Goal: Feedback & Contribution: Contribute content

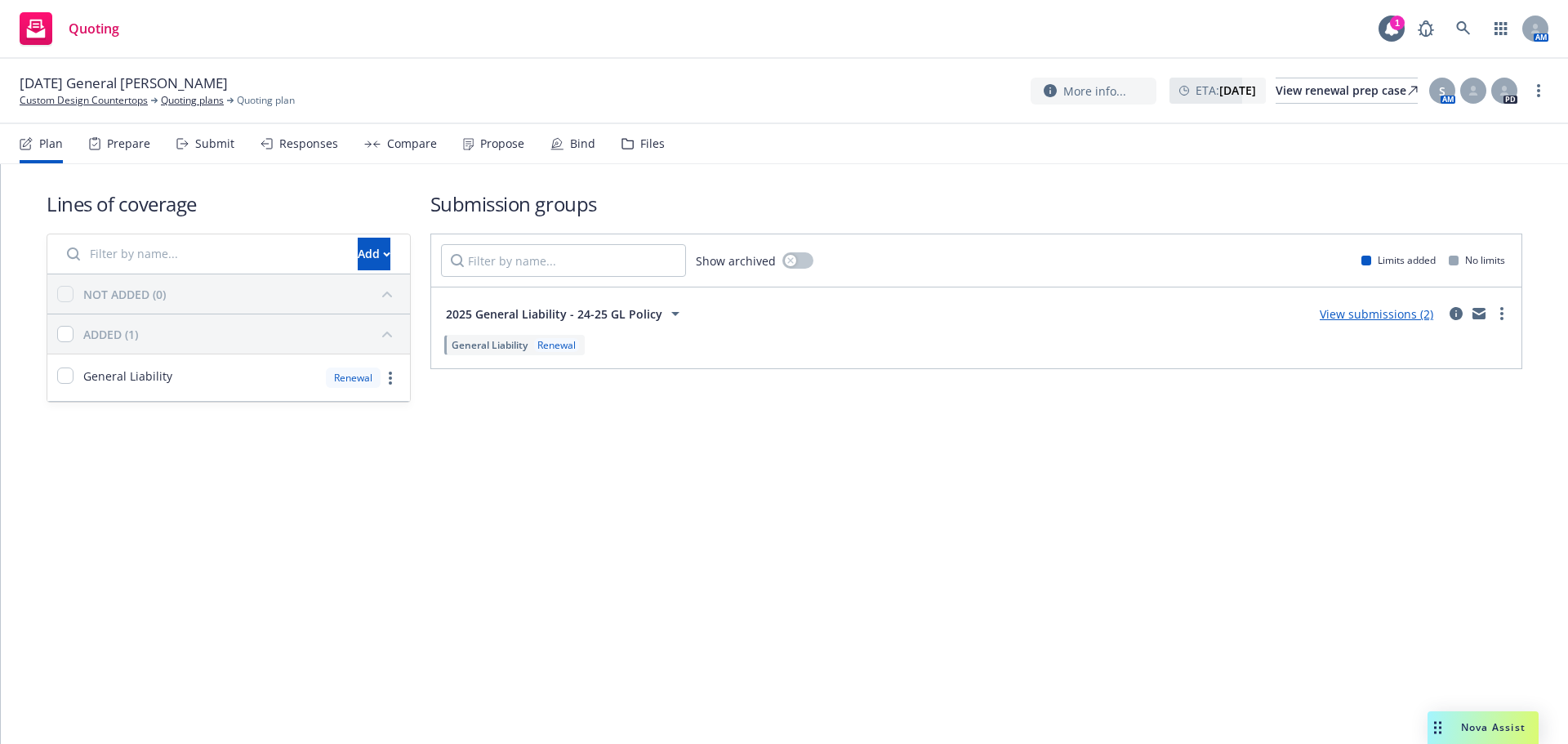
click at [629, 139] on div "Files" at bounding box center [644, 144] width 44 height 40
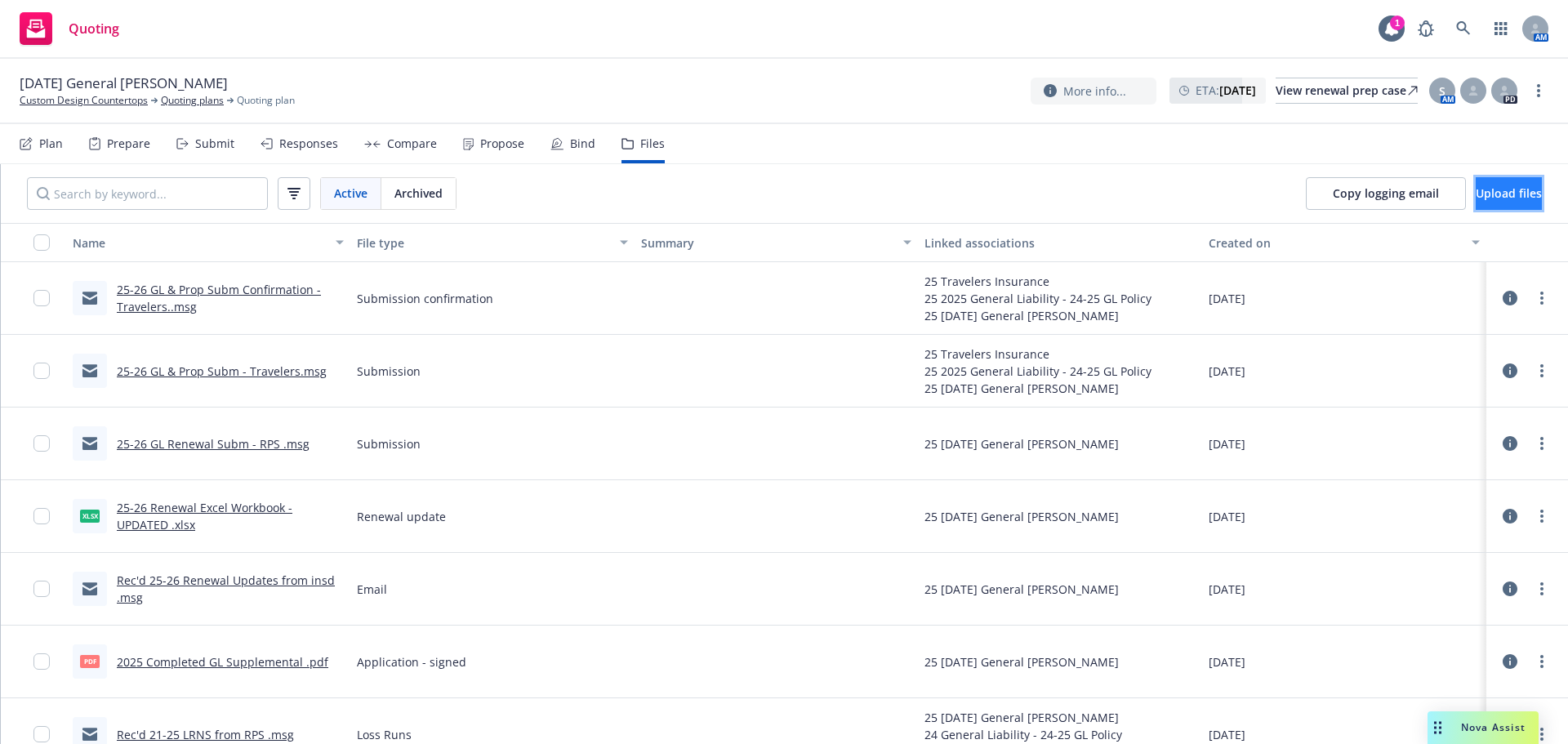
click at [1476, 199] on span "Upload files" at bounding box center [1508, 193] width 66 height 16
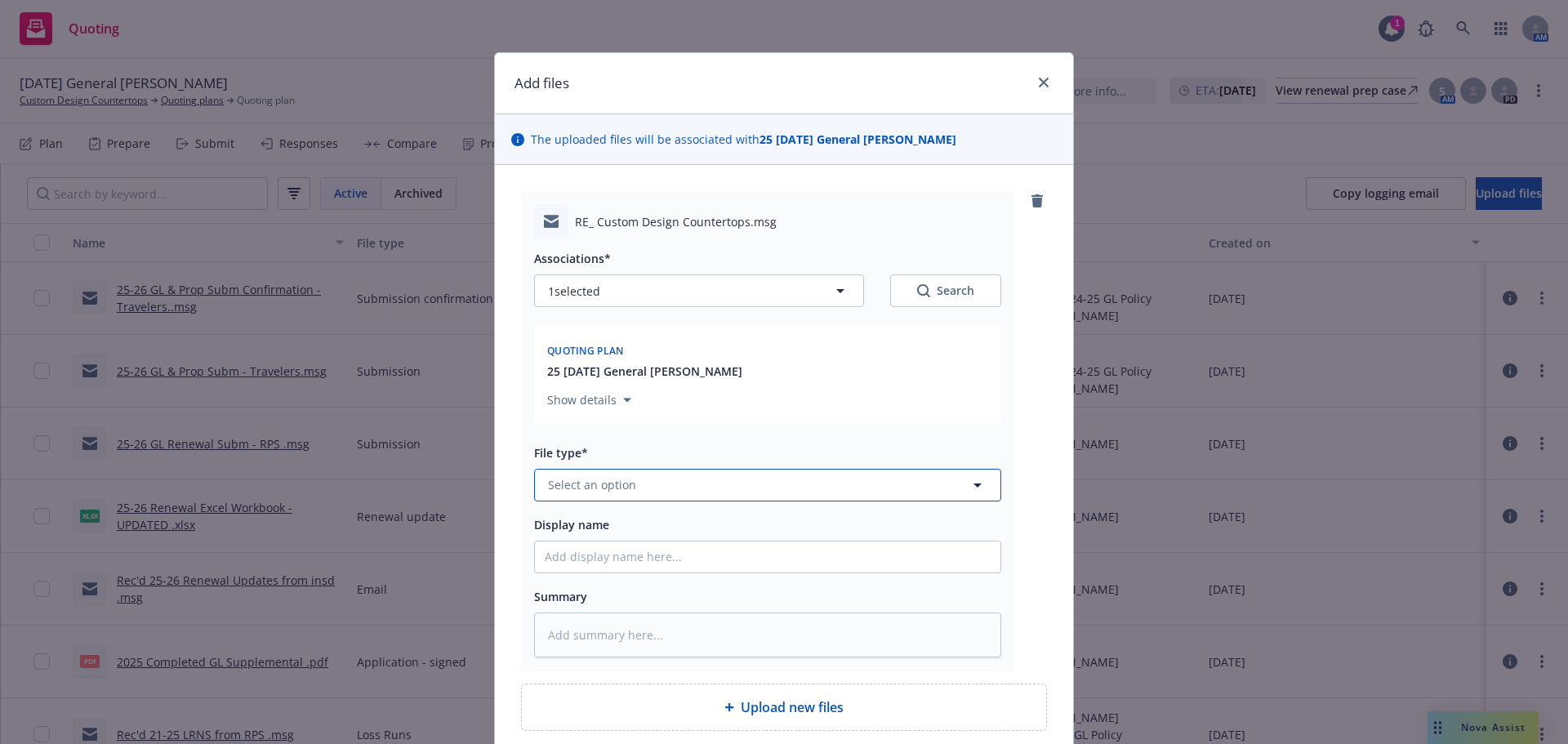
click at [590, 486] on span "Select an option" at bounding box center [591, 484] width 88 height 17
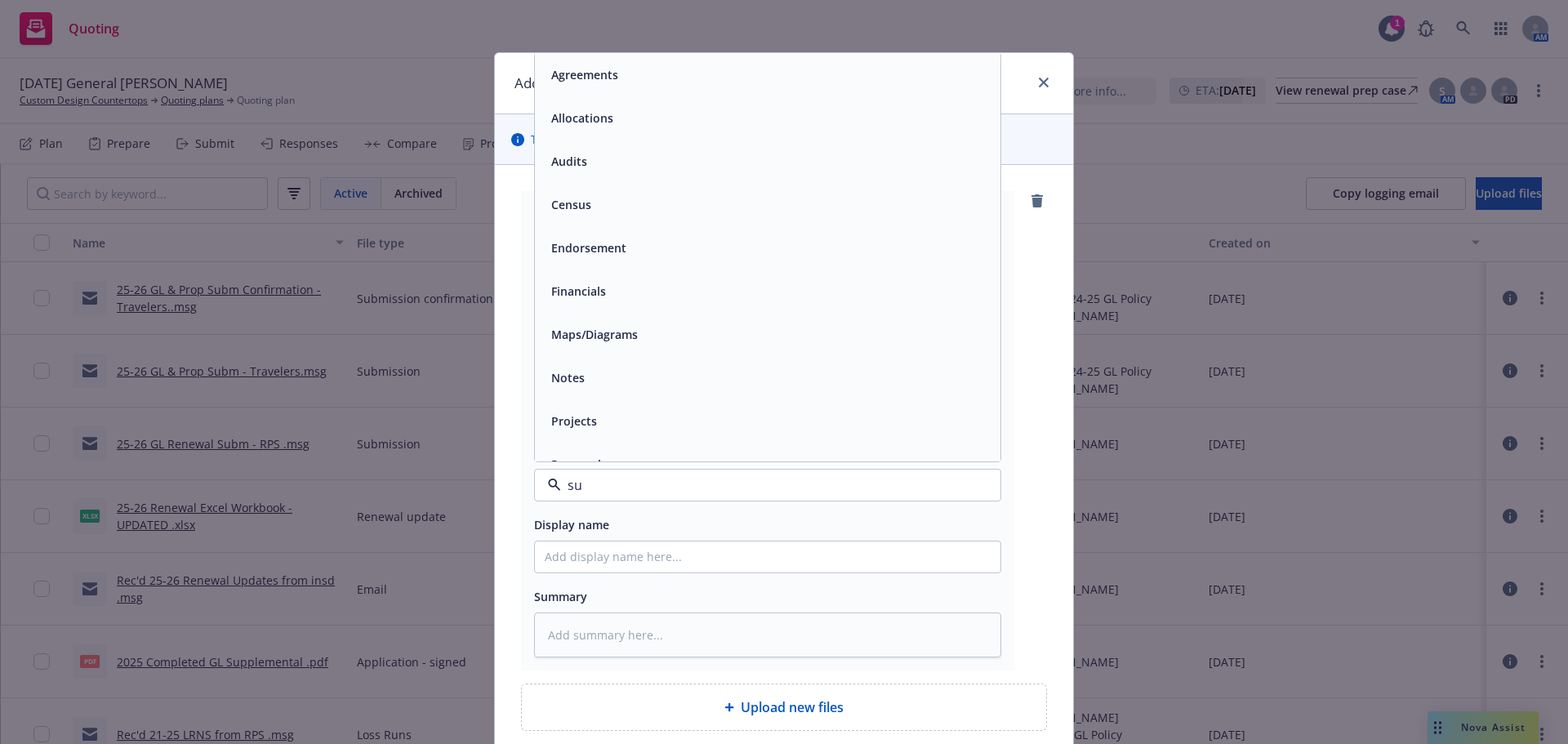
type input "sub"
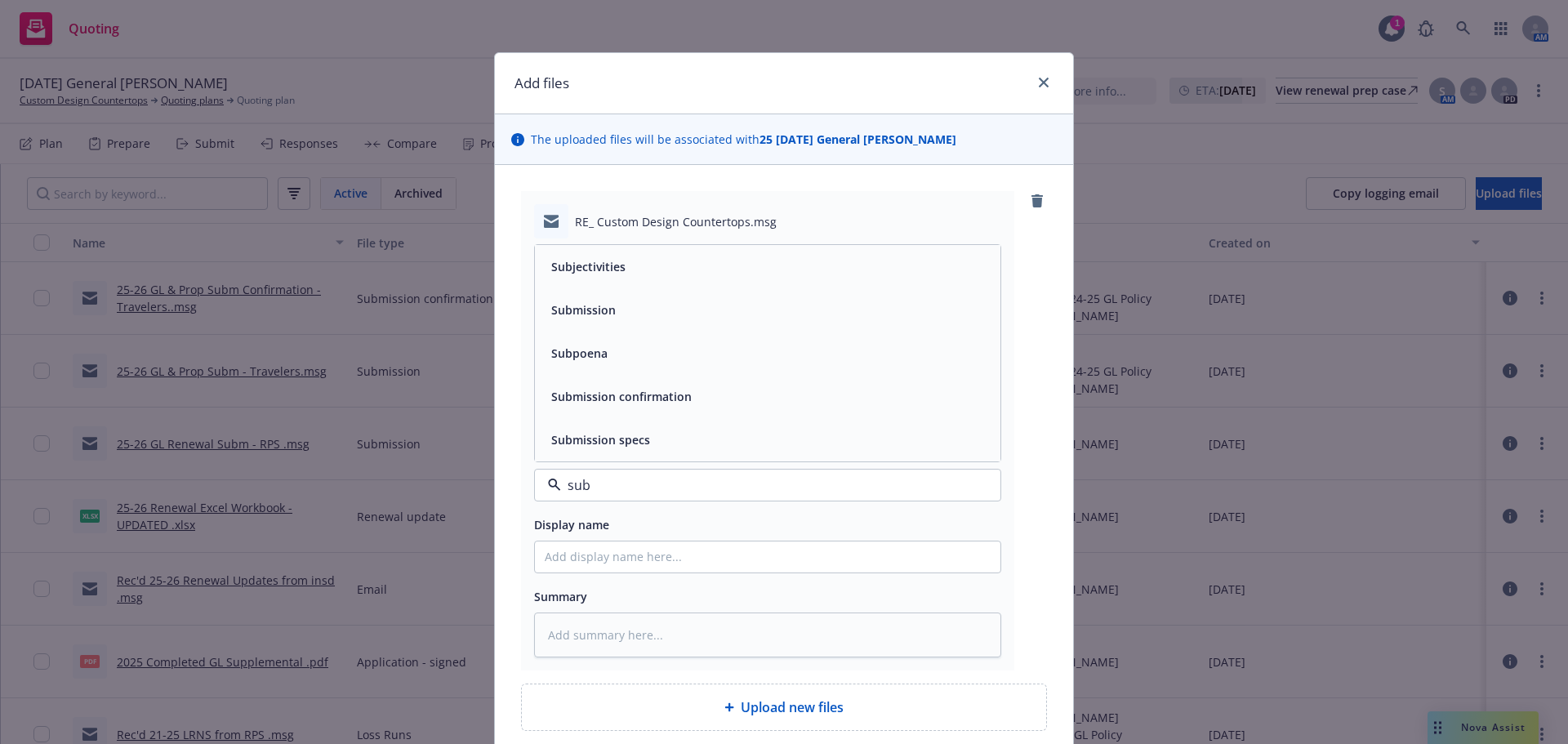
click at [608, 311] on span "Submission" at bounding box center [583, 310] width 64 height 17
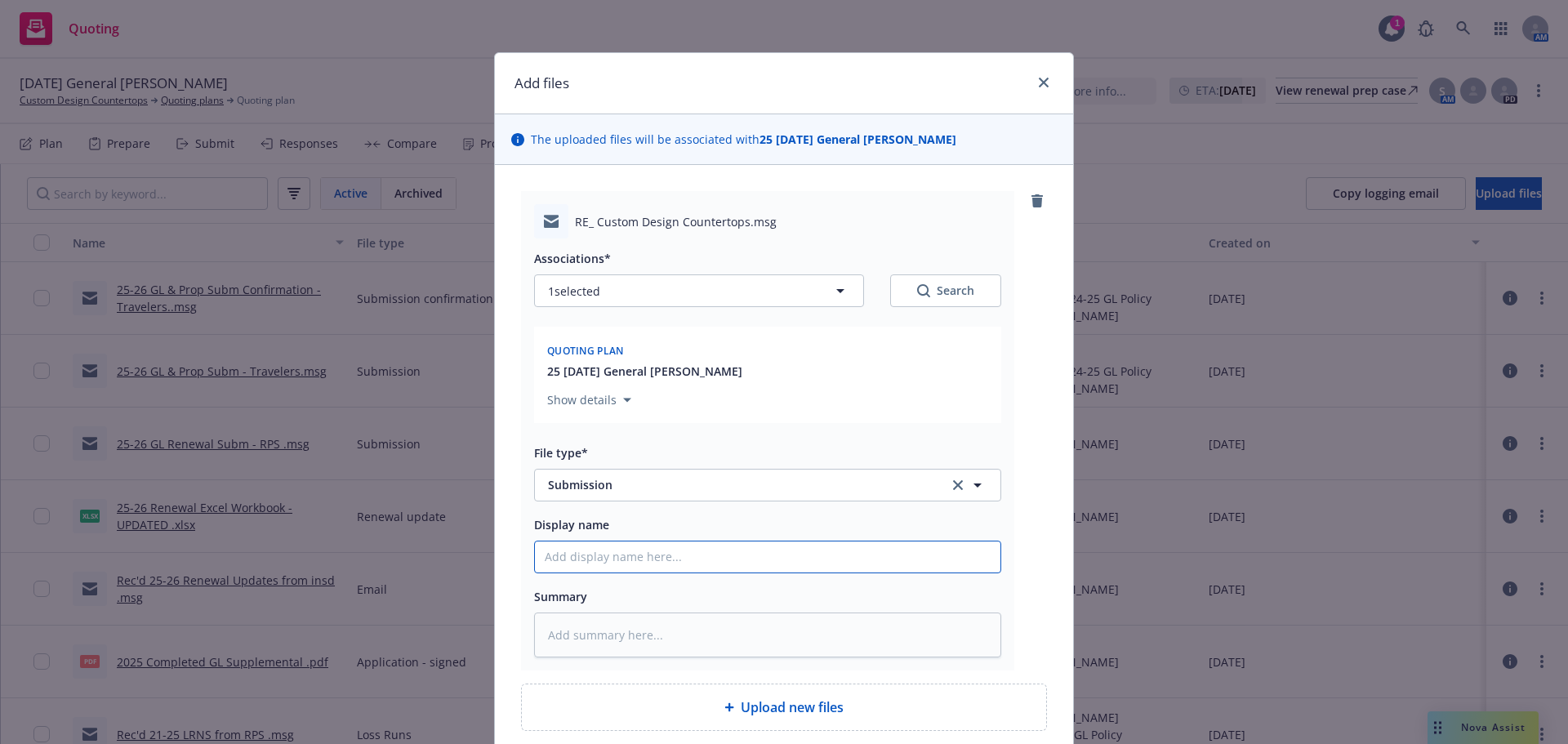
click at [616, 553] on input "Display name" at bounding box center [767, 557] width 465 height 31
type textarea "x"
type input "2"
type textarea "x"
type input "24"
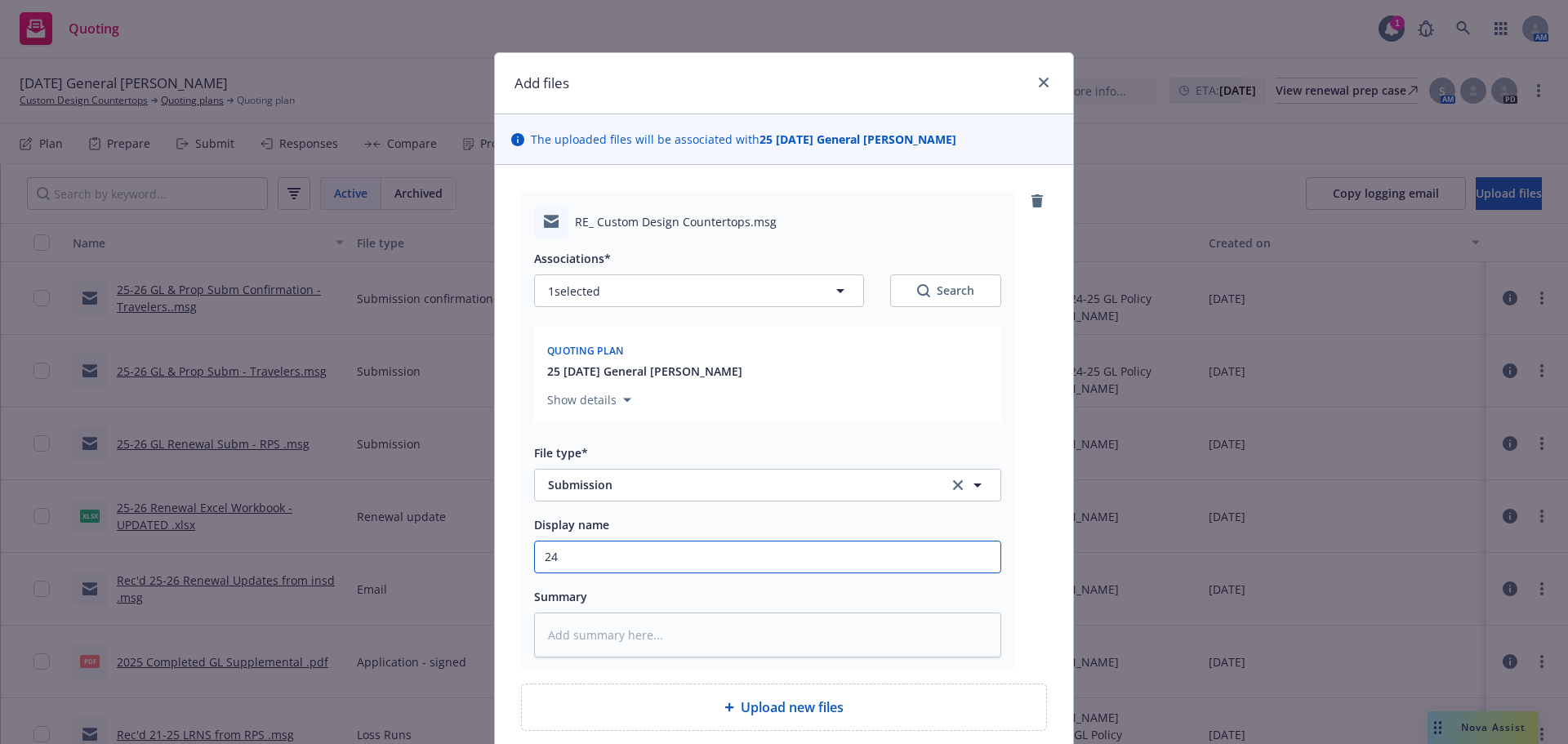
type textarea "x"
type input "24-"
type textarea "x"
type input "24-2"
type textarea "x"
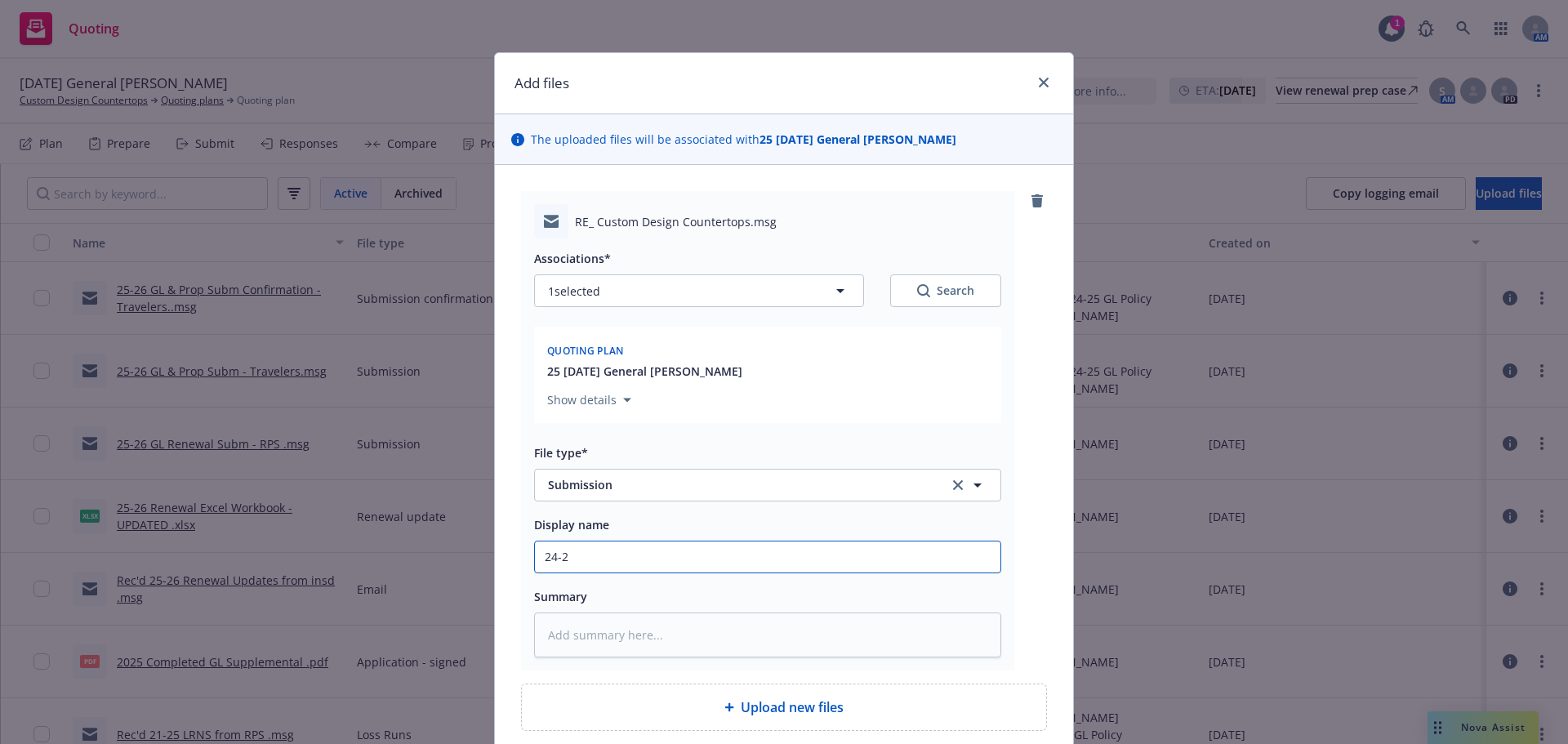
type input "24-26"
type textarea "x"
type input "24-26"
type textarea "x"
type input "24-26"
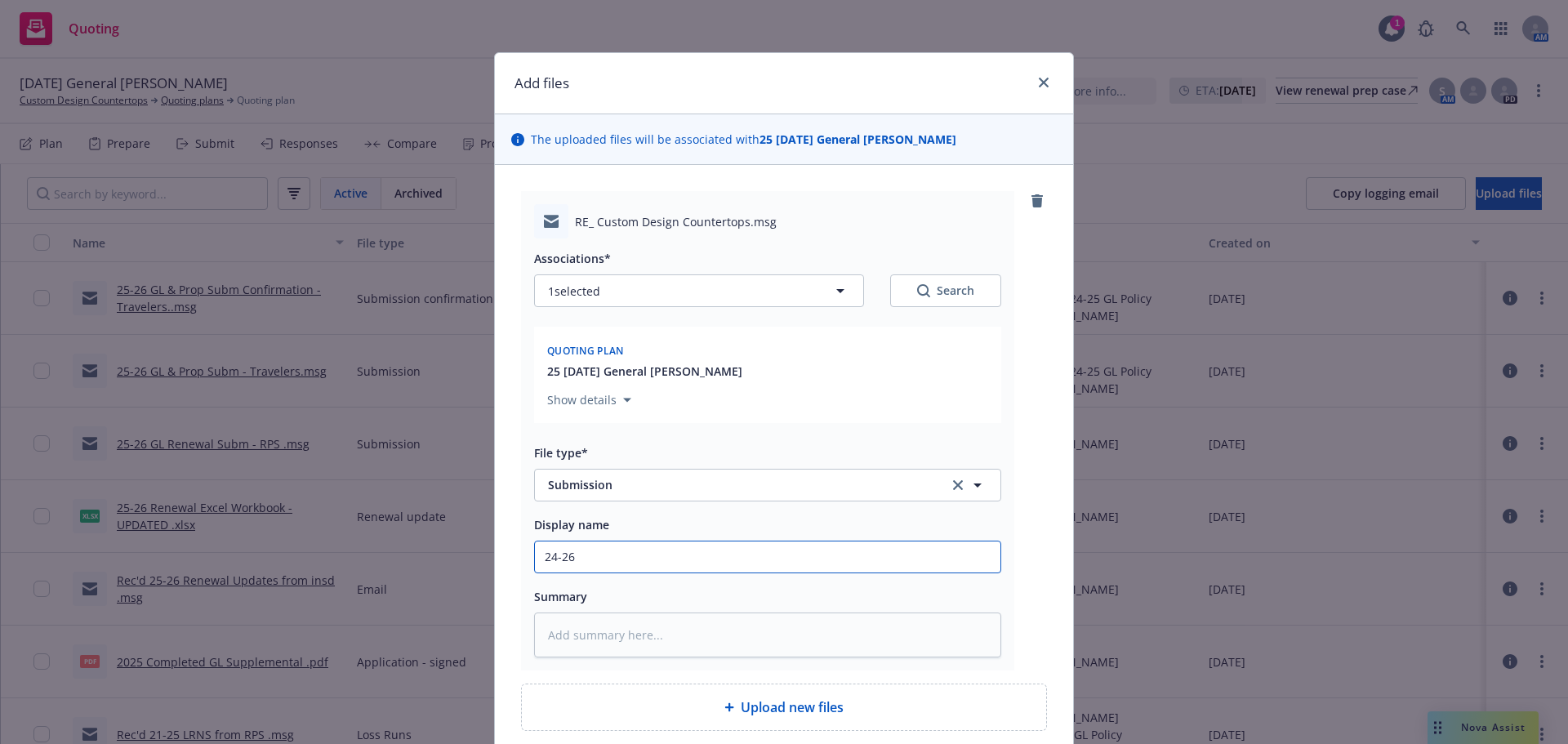
type textarea "x"
type input "24-2"
type textarea "x"
type input "24-"
type textarea "x"
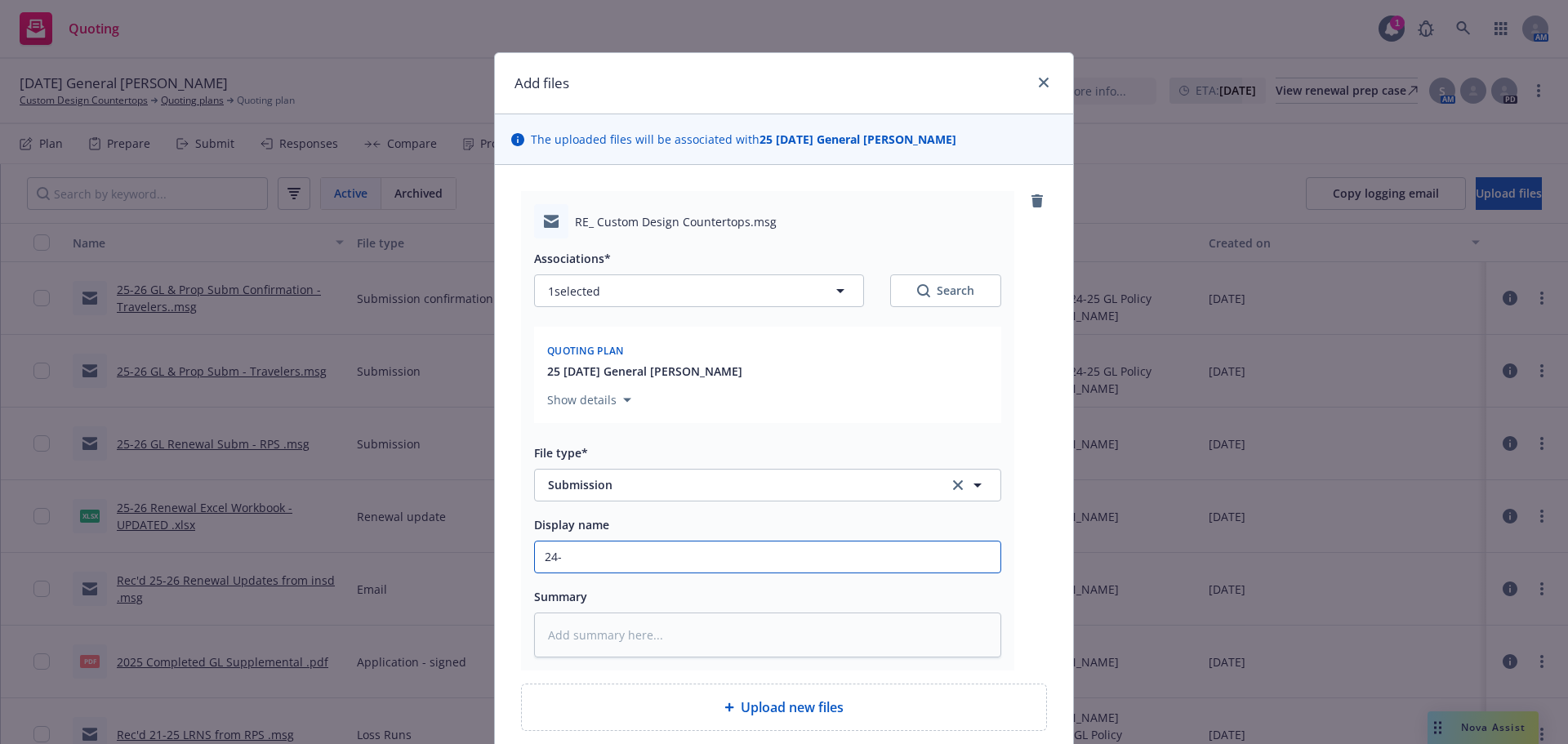
type input "24"
type textarea "x"
type input "2"
type textarea "x"
type input "25"
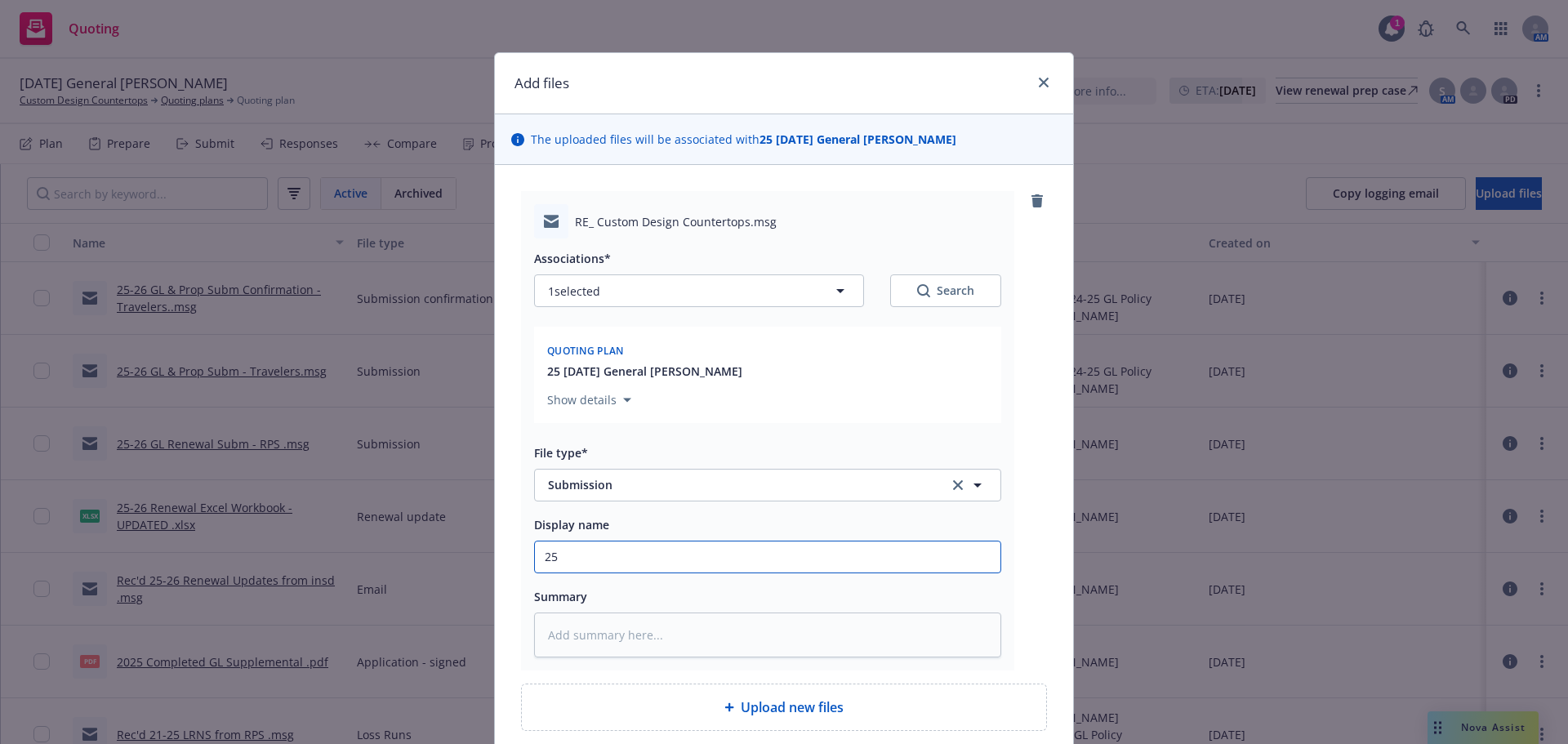
type textarea "x"
type input "25-"
type textarea "x"
type input "25-2"
type textarea "x"
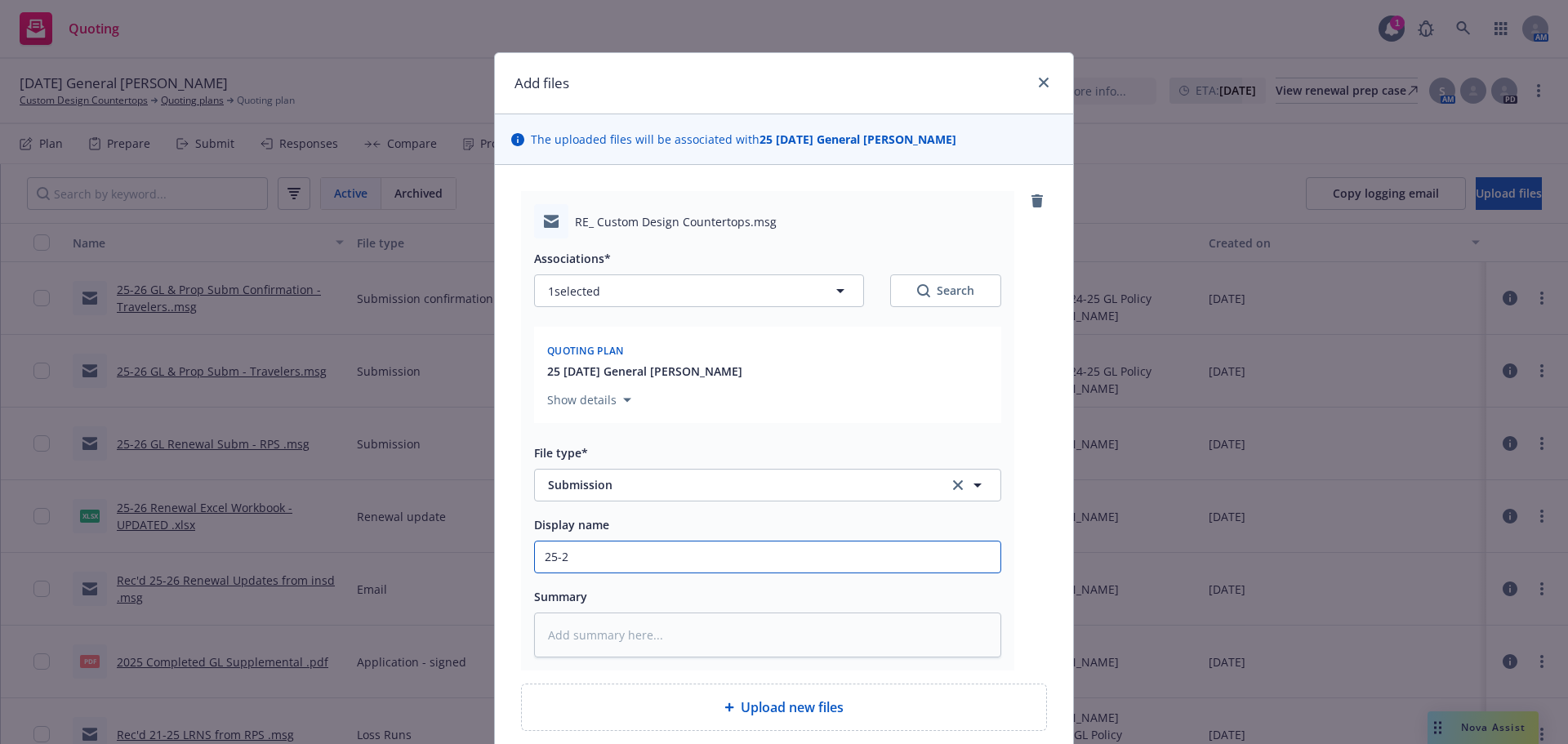
type input "25-26"
type textarea "x"
type input "25-26"
type textarea "x"
type input "25-26 S"
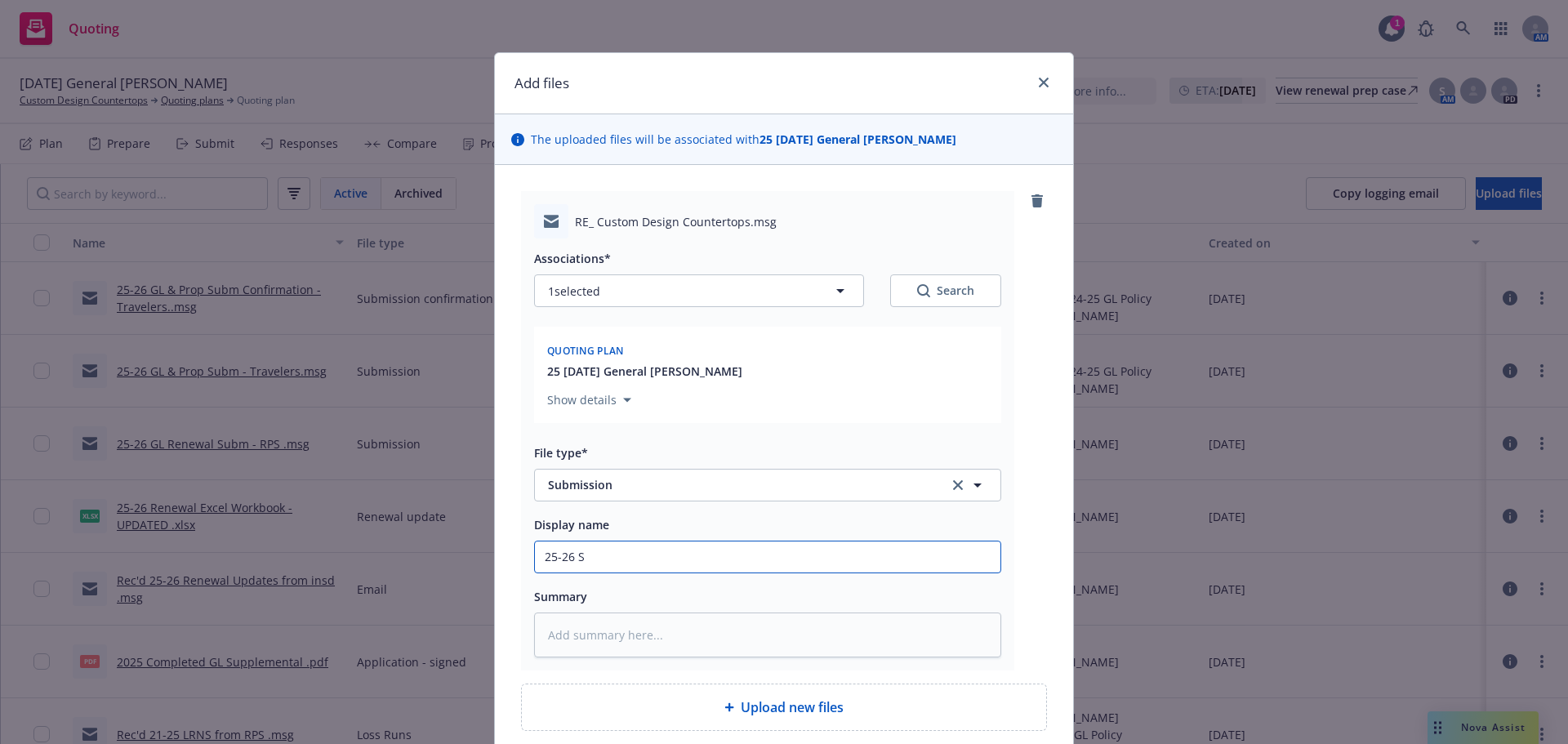
type textarea "x"
type input "25-26 Su"
type textarea "x"
type input "25-26 Sub"
type textarea "x"
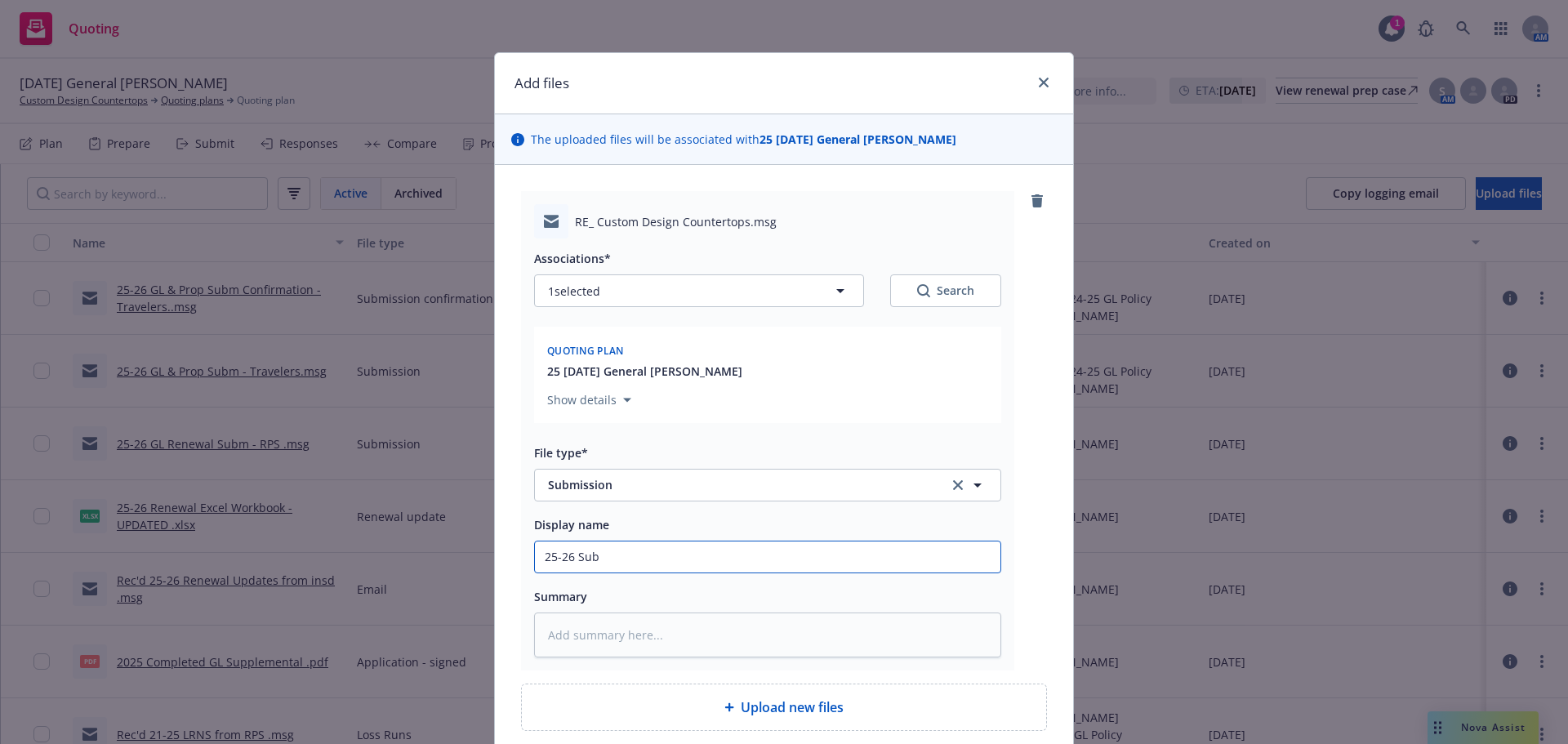
type input "25-26 Subm"
type textarea "x"
type input "25-26 Subm"
type textarea "x"
type input "25-26 Subm G"
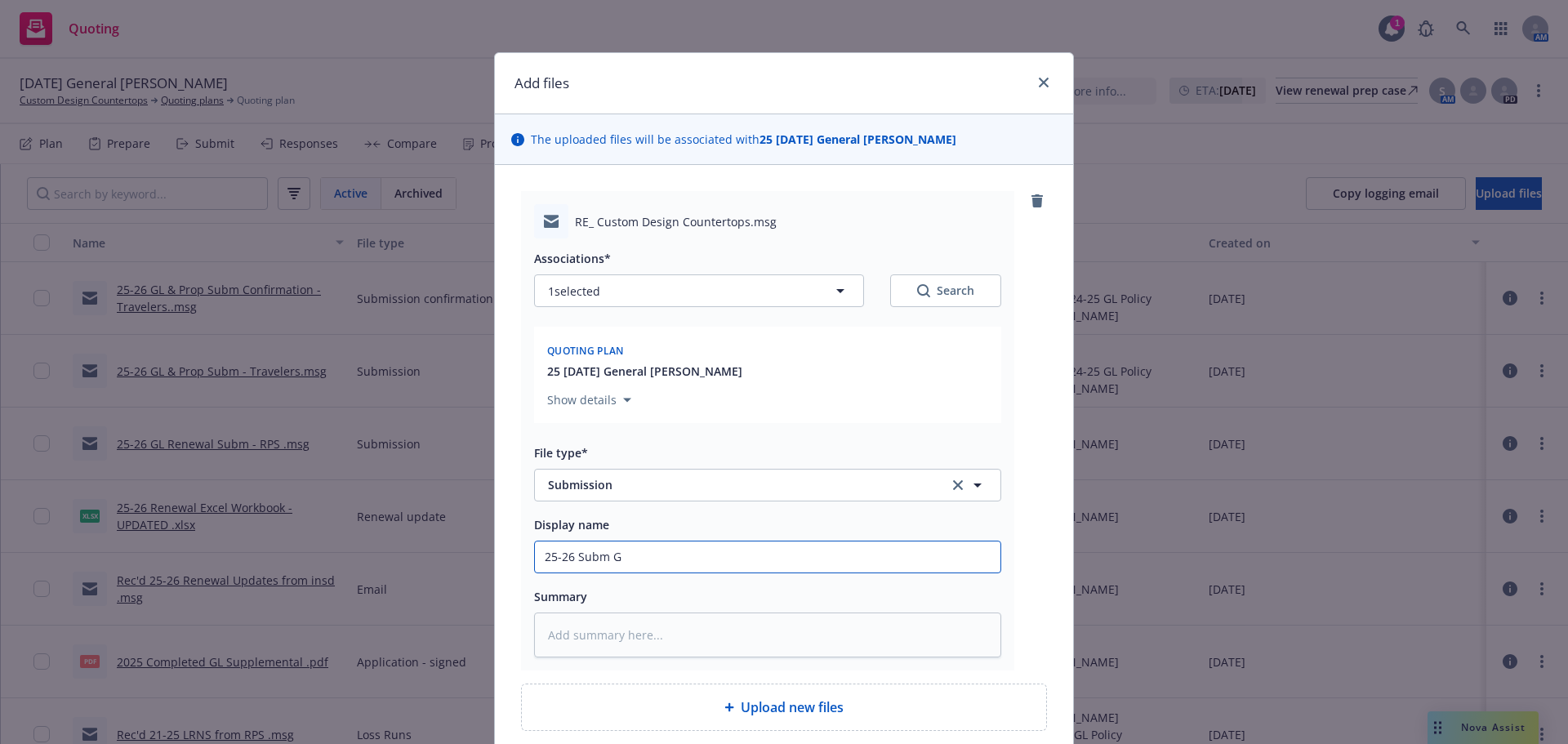
type textarea "x"
type input "25-26 Subm GL"
type textarea "x"
type input "25-26 Subm GL,"
type textarea "x"
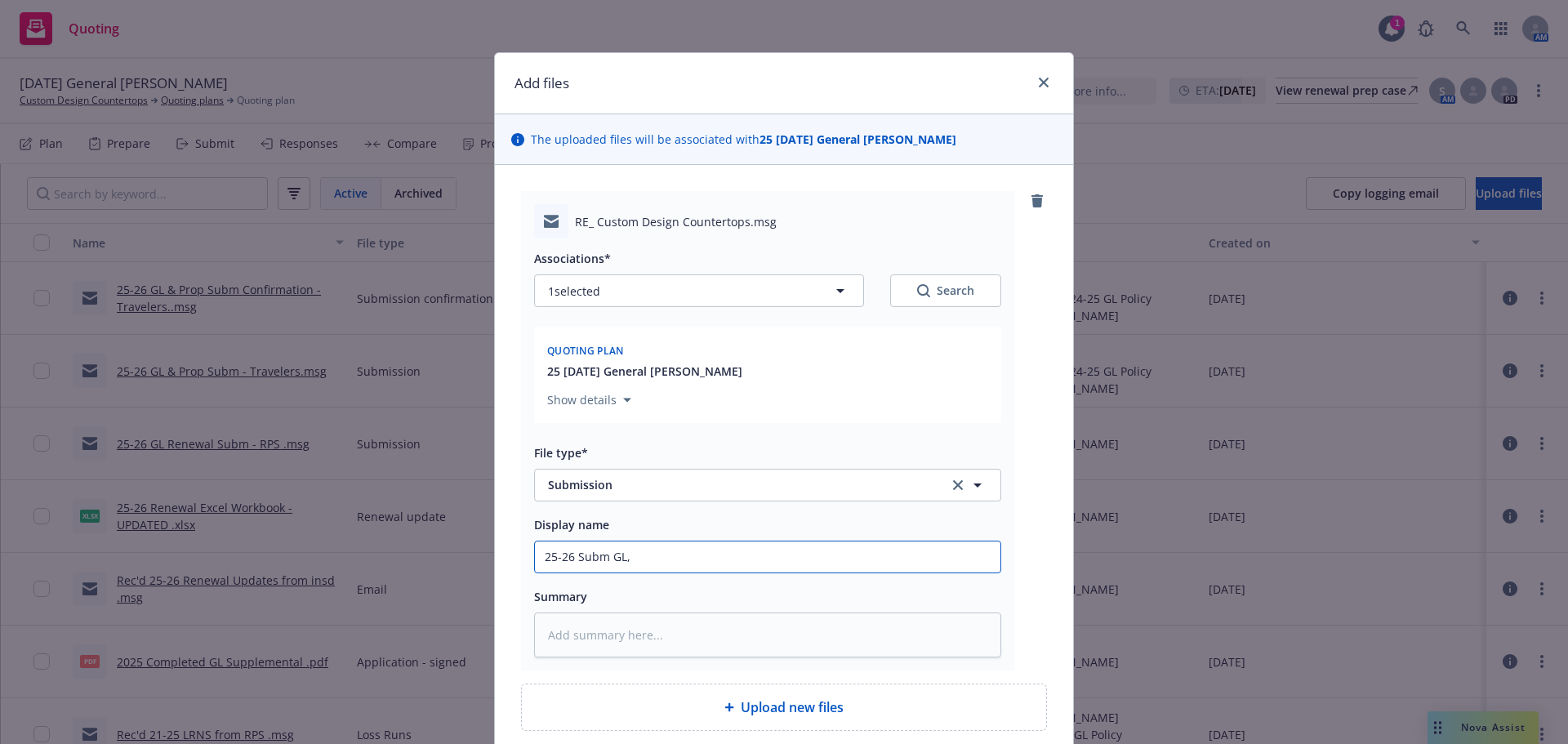
type input "25-26 Subm GL,"
type textarea "x"
type input "25-26 Subm GL, A"
type textarea "x"
type input "25-26 Subm GL, AL"
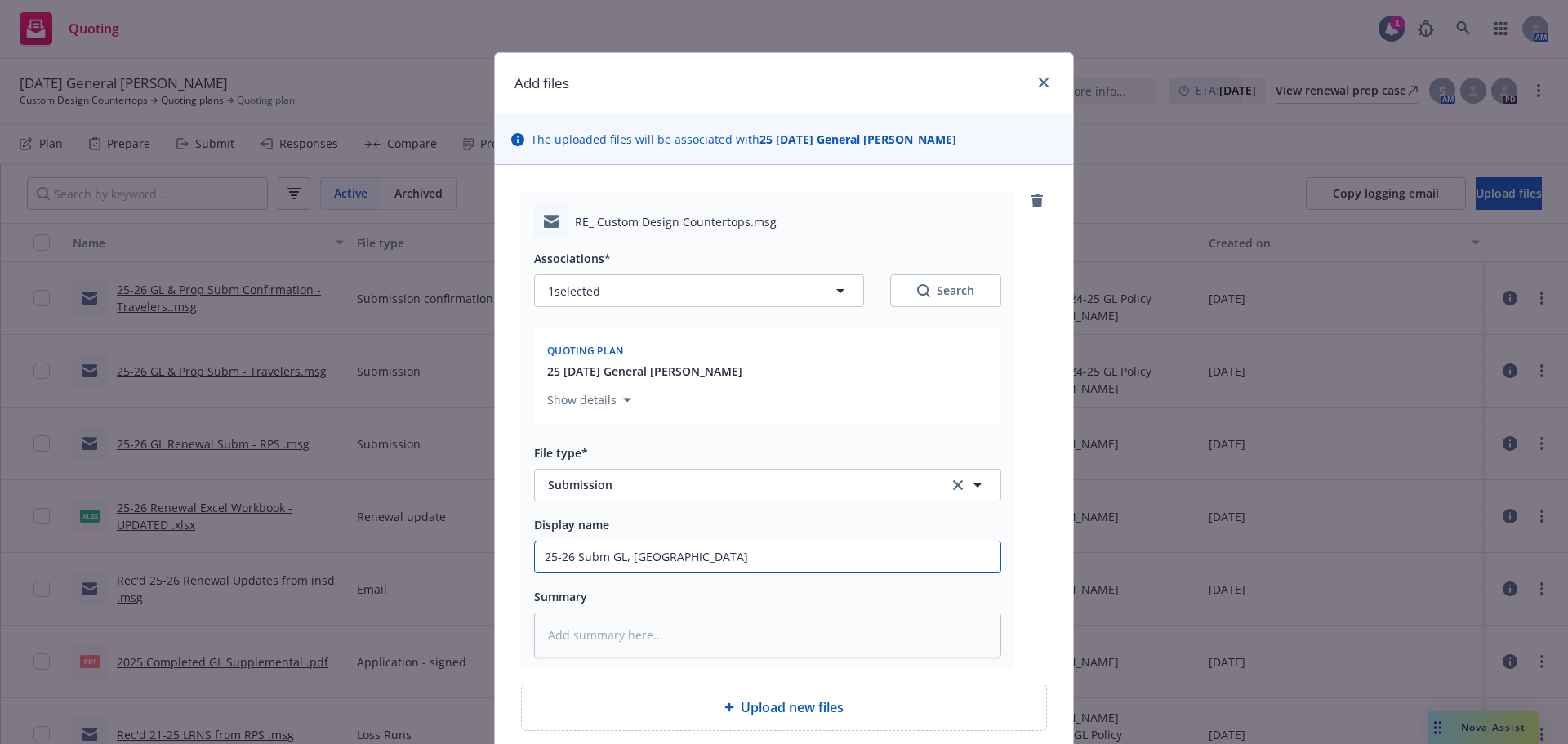
type textarea "x"
type input "25-26 Subm GL, A"
type textarea "x"
type input "25-26 Subm GL, Au"
type textarea "x"
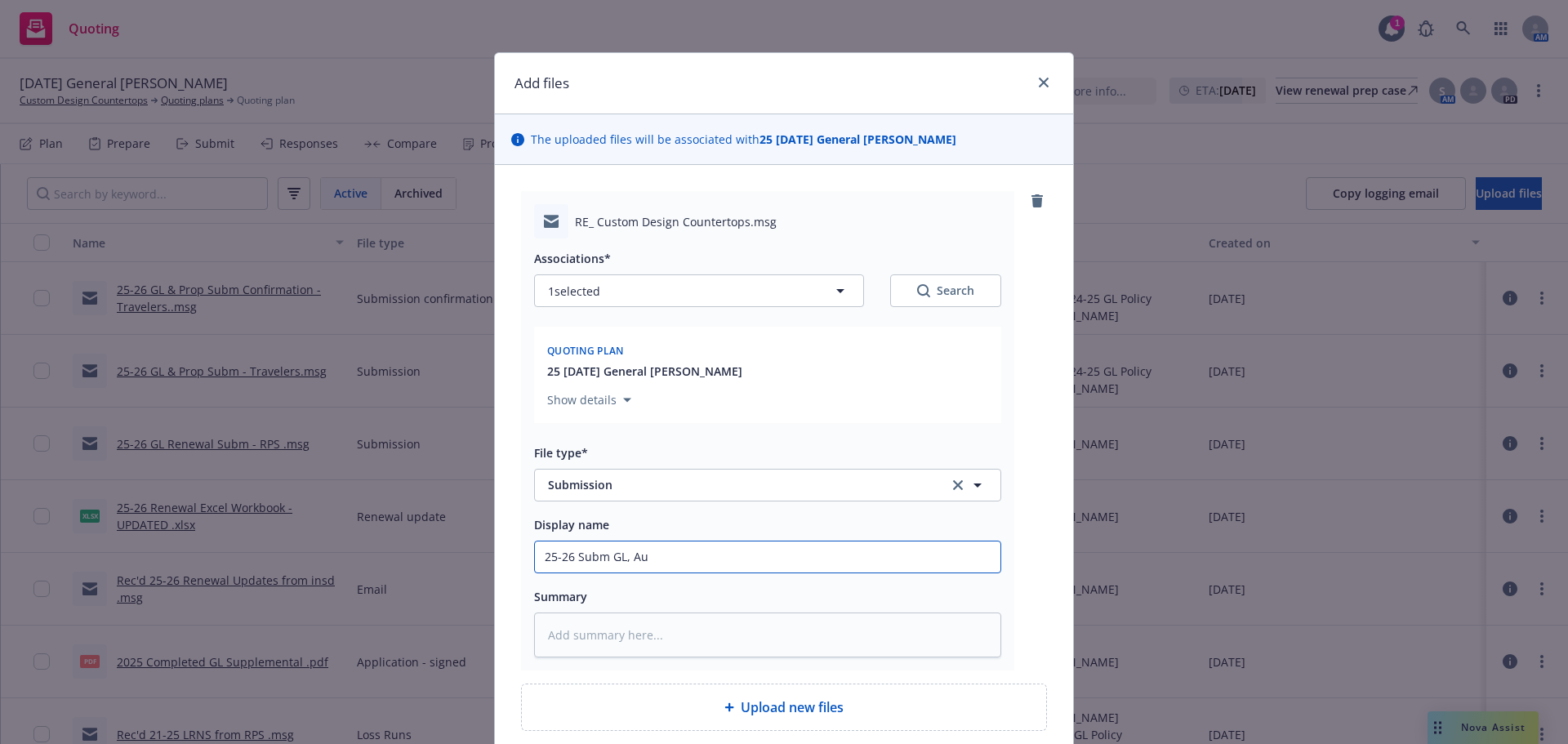
type input "25-26 Subm GL, Aut"
type textarea "x"
type input "25-26 Subm GL, Auto"
type textarea "x"
type input "25-26 Subm GL, Auto,"
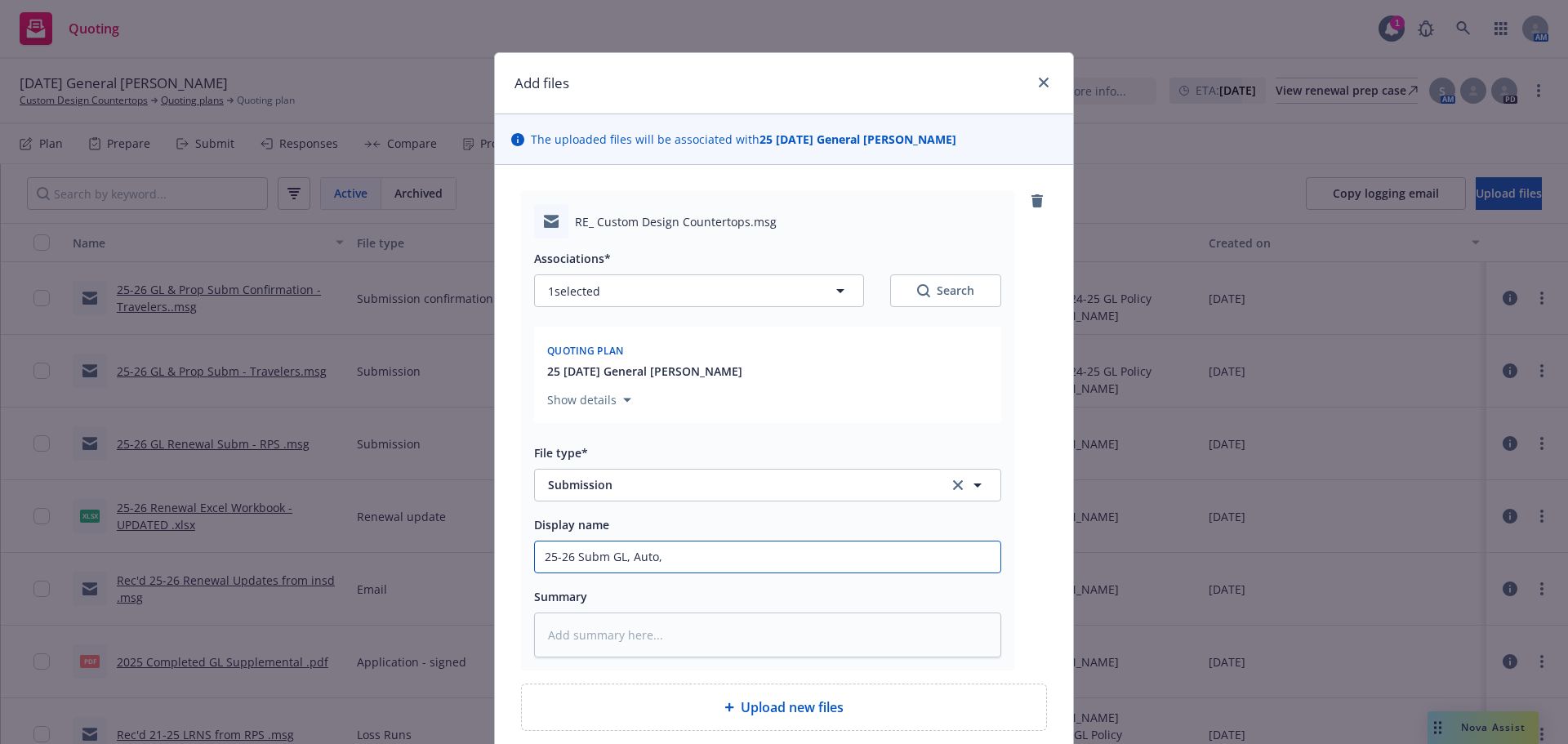
type textarea "x"
type input "25-26 Subm GL, Auto,"
type textarea "x"
type input "25-26 Subm GL, Auto, P"
type textarea "x"
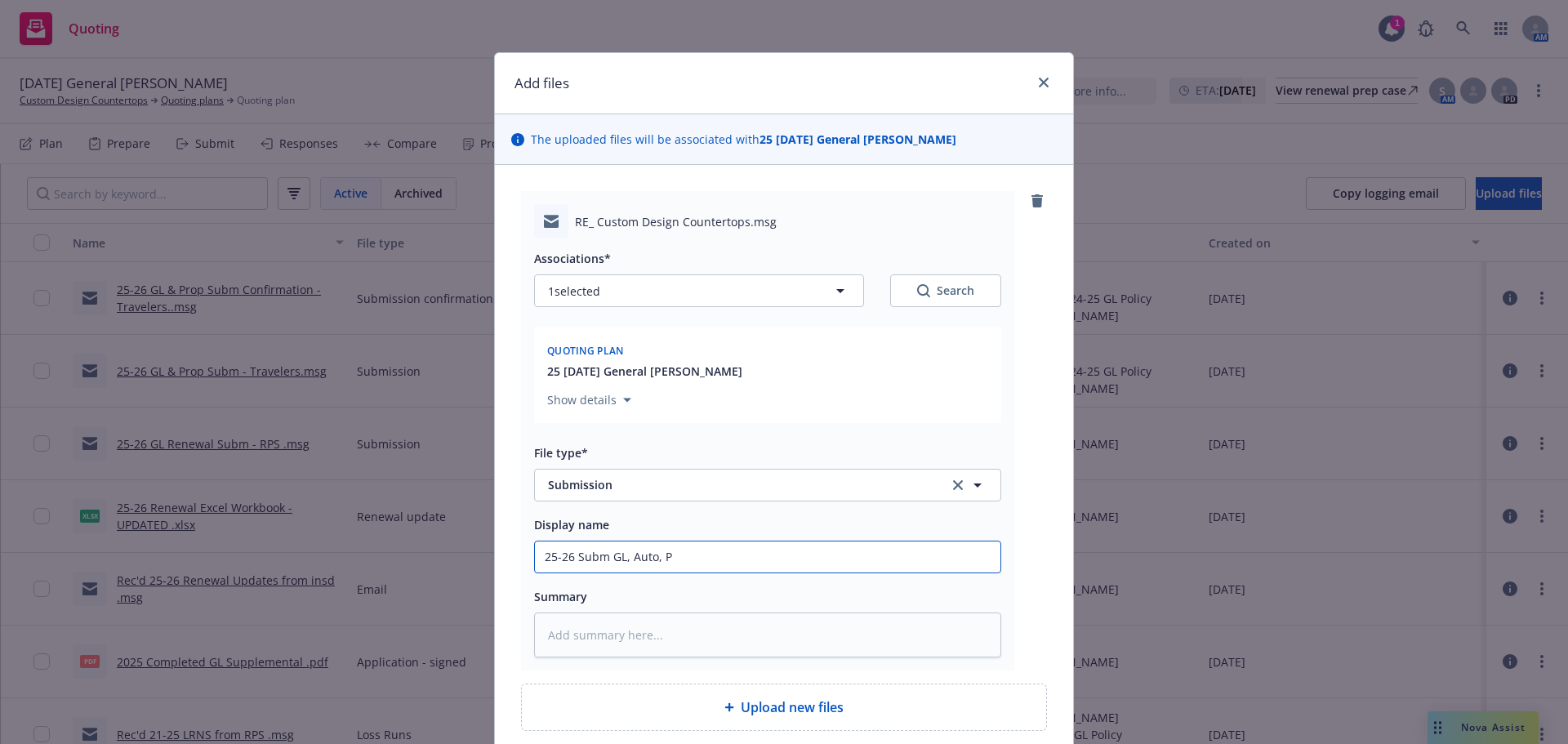
type input "25-26 Subm GL, Auto, Pr"
type textarea "x"
type input "25-26 Subm GL, Auto, Pro"
type textarea "x"
type input "25-26 Subm GL, Auto, Prop"
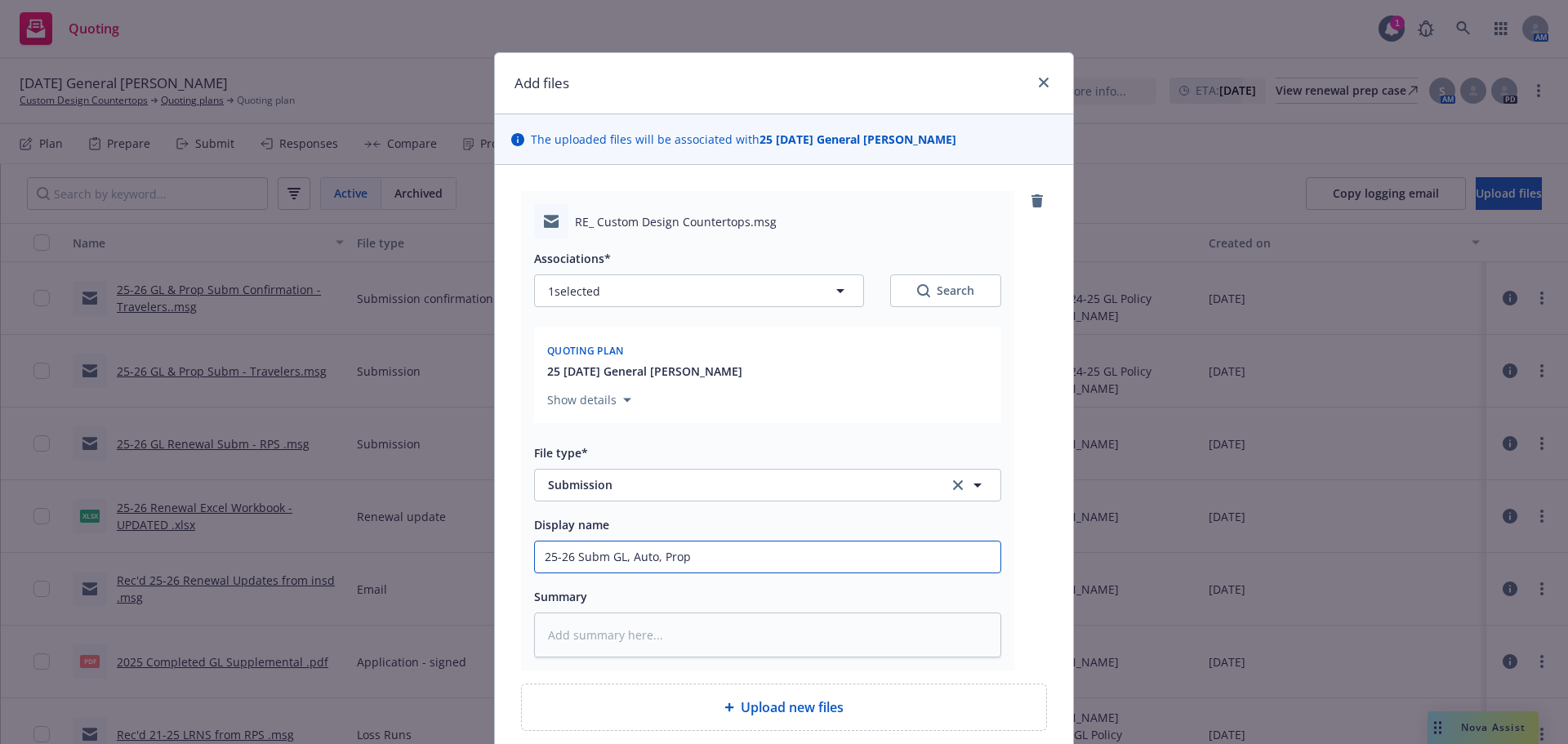
type textarea "x"
type input "25-26 Subm GL, Auto, Prop"
type textarea "x"
type input "25-26 Subm GL, Auto, Prop &"
type textarea "x"
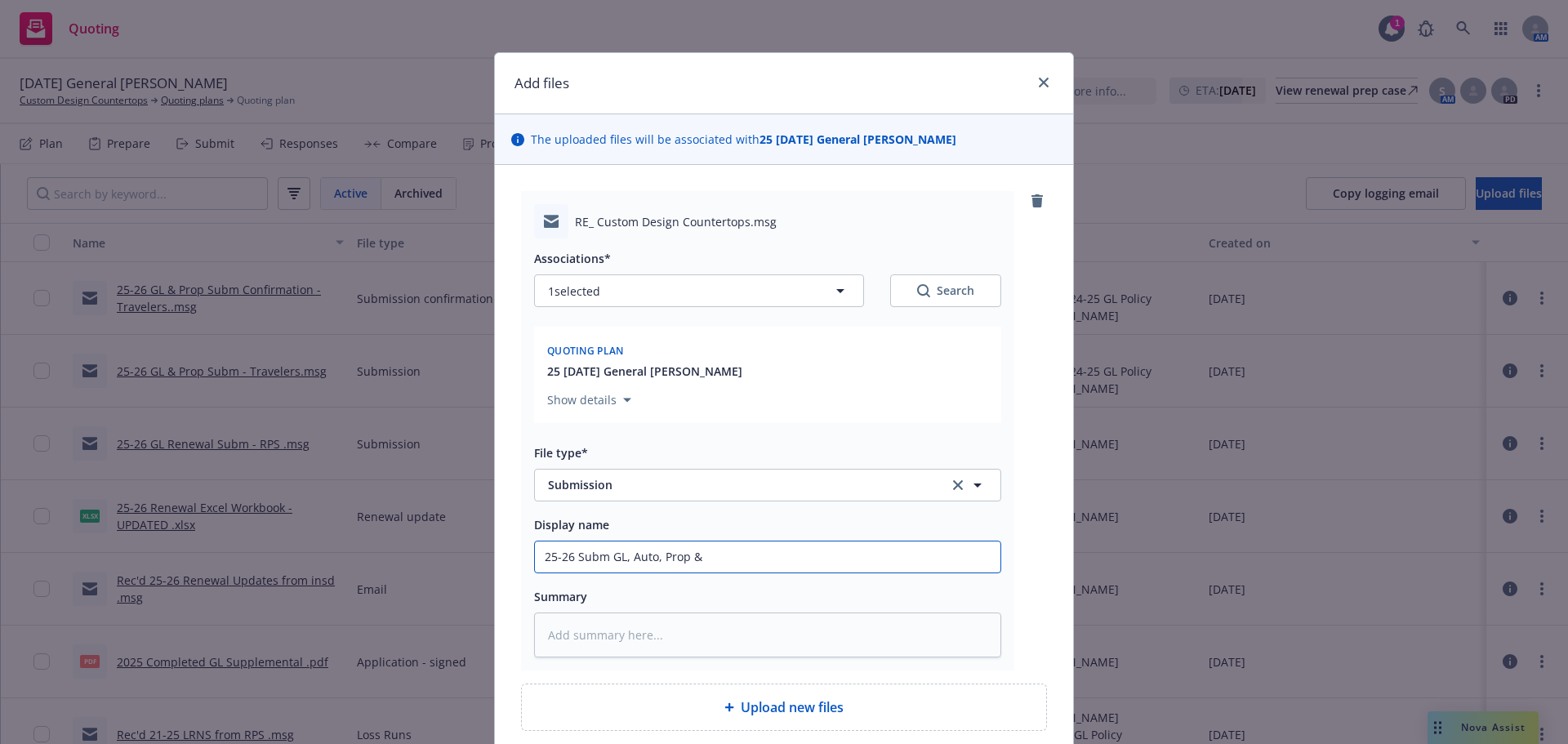
type input "25-26 Subm GL, Auto, Prop"
type textarea "x"
type input "25-26 Subm GL, Auto, Prop -"
type textarea "x"
type input "25-26 Subm GL, Auto, Prop -"
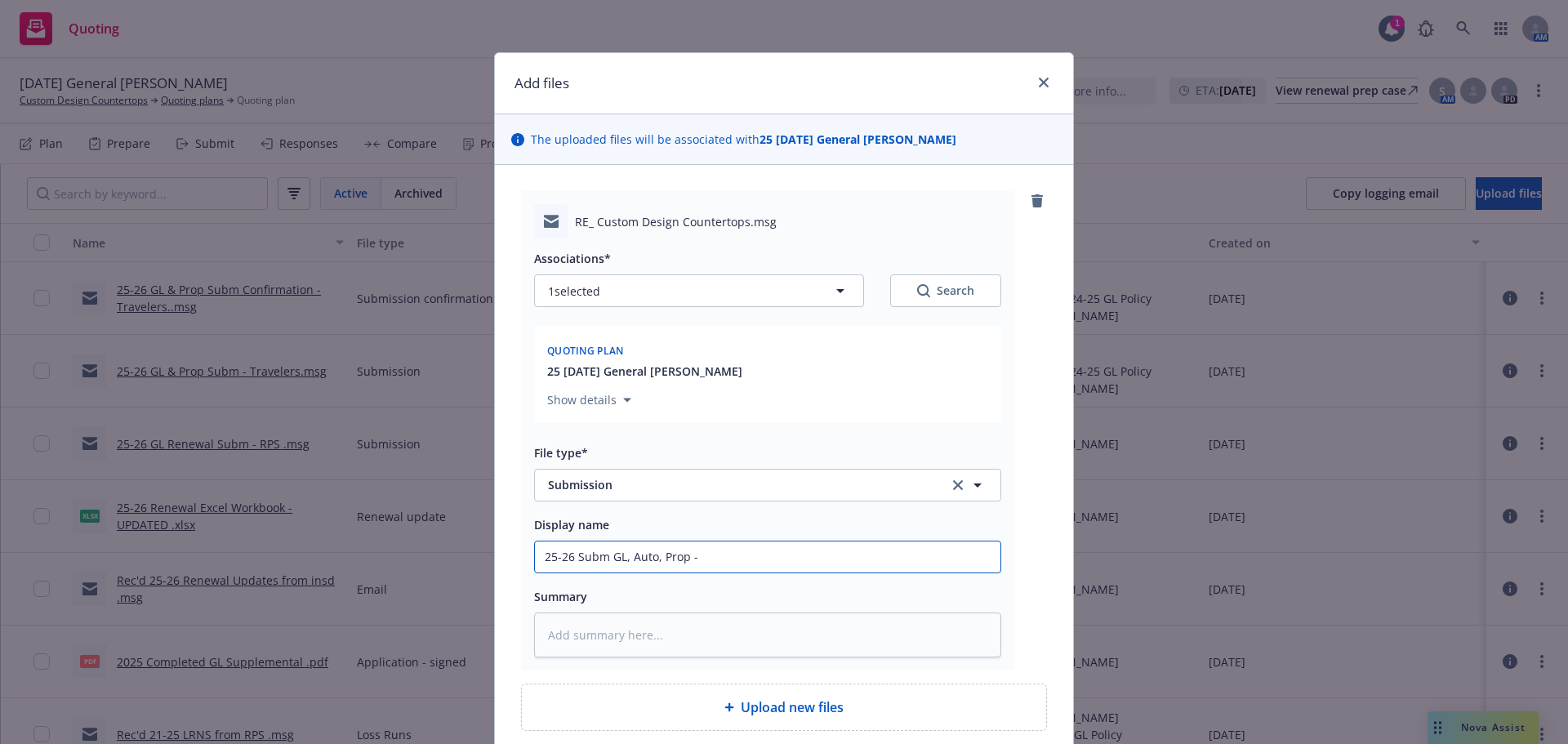
type textarea "x"
type input "25-26 Subm GL, Auto, Prop - U"
type textarea "x"
type input "25-26 Subm GL, Auto, Prop - UF"
type textarea "x"
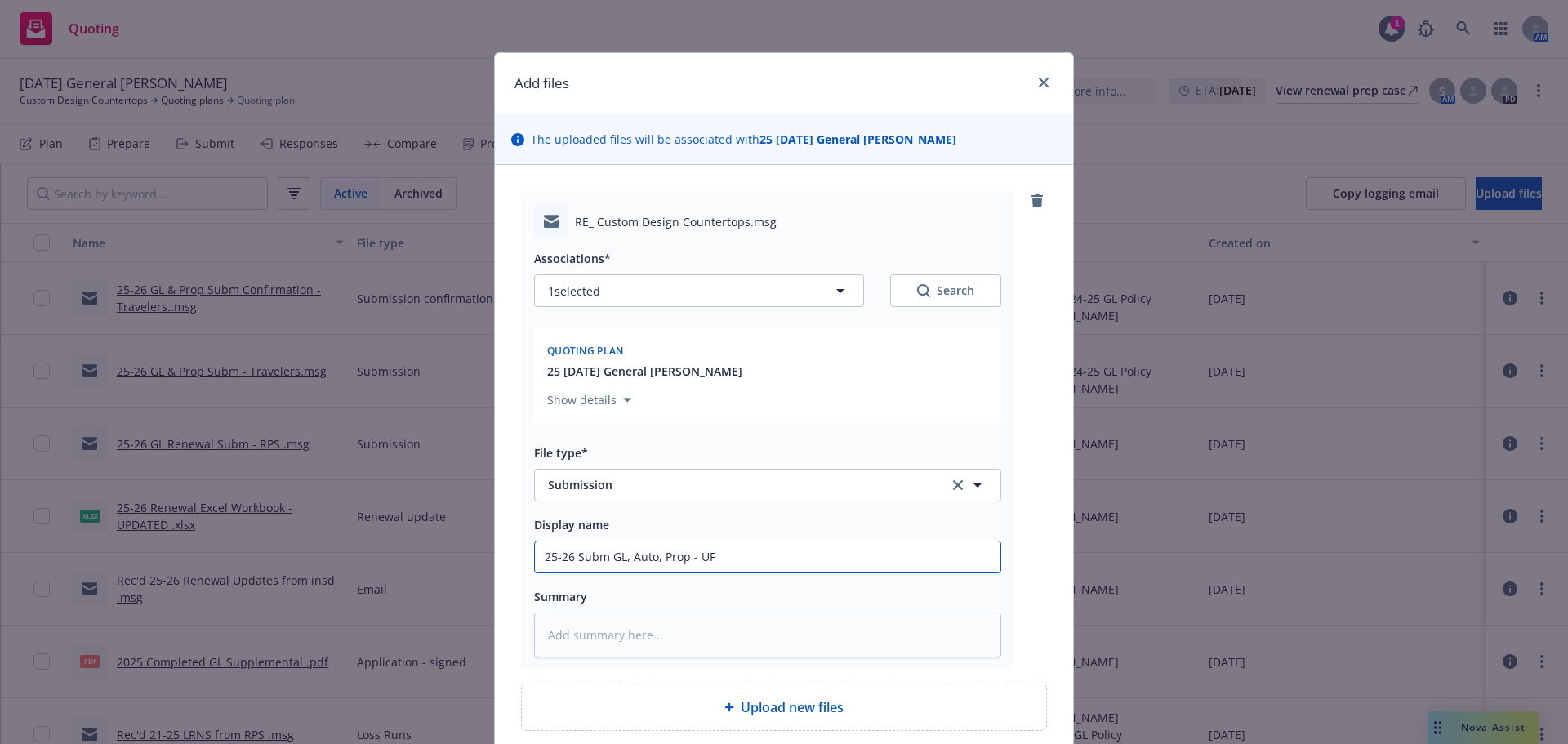
type input "25-26 Subm GL, Auto, Prop - UFG"
type textarea "x"
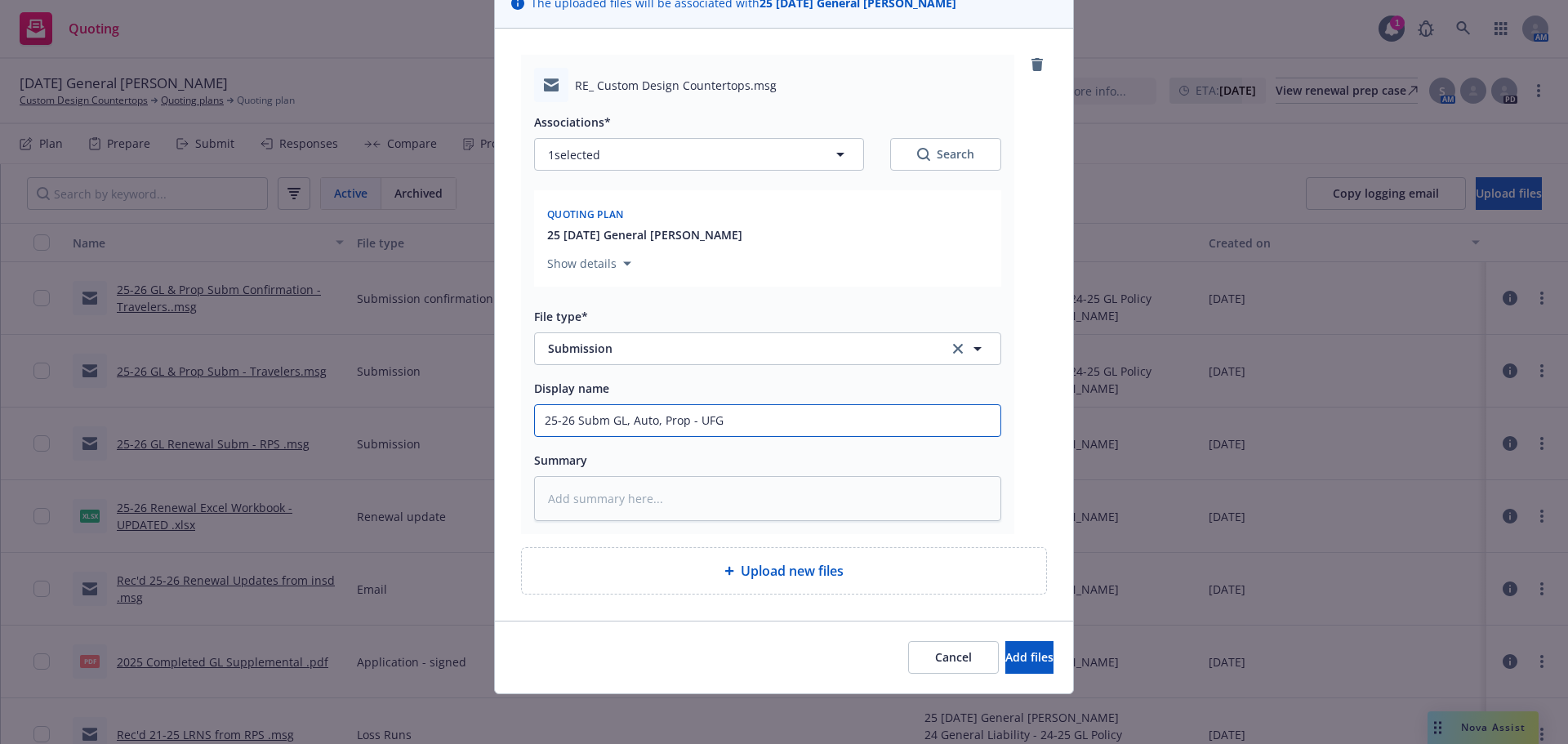
scroll to position [139, 0]
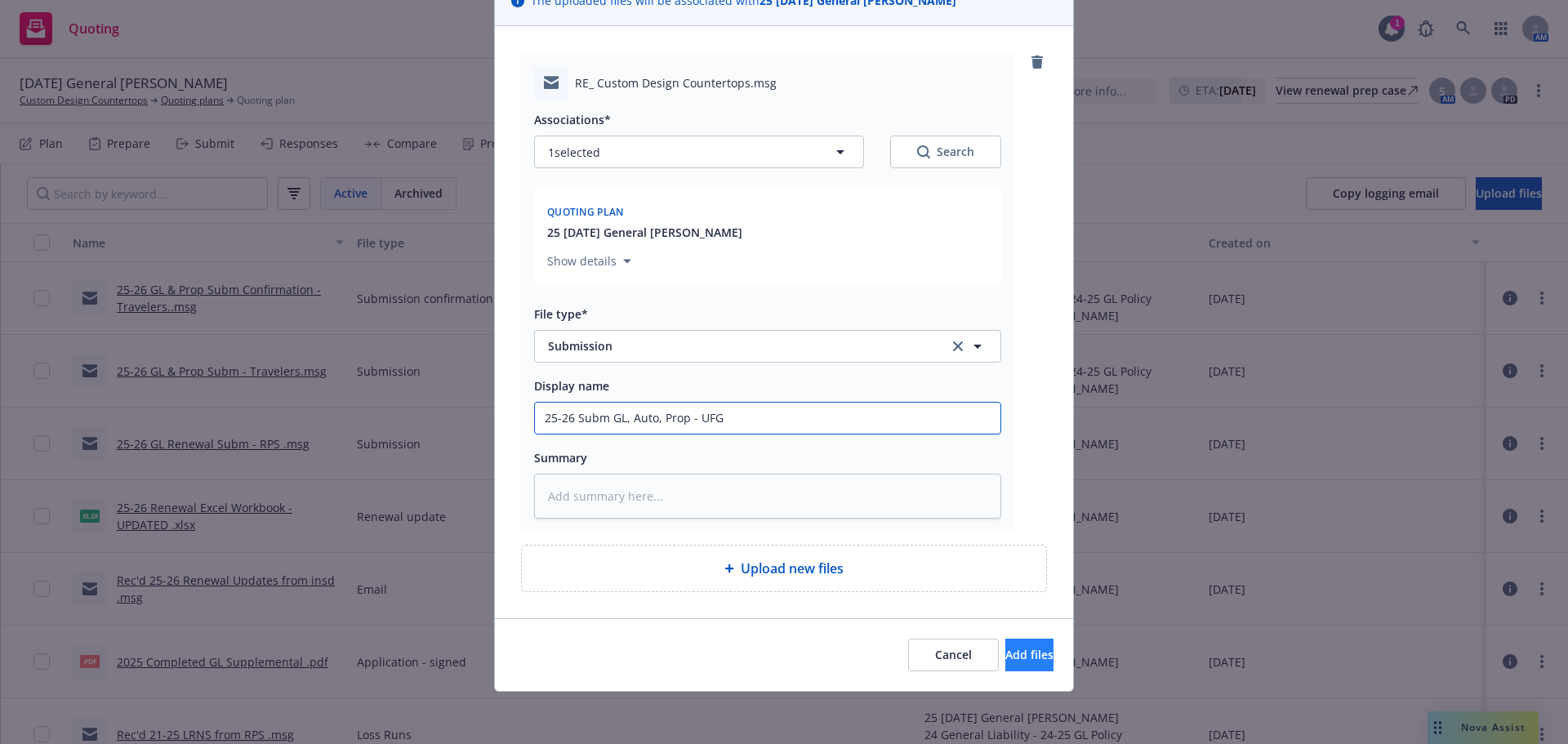
type input "25-26 Subm GL, Auto, Prop - UFG"
click at [1014, 664] on button "Add files" at bounding box center [1028, 655] width 49 height 33
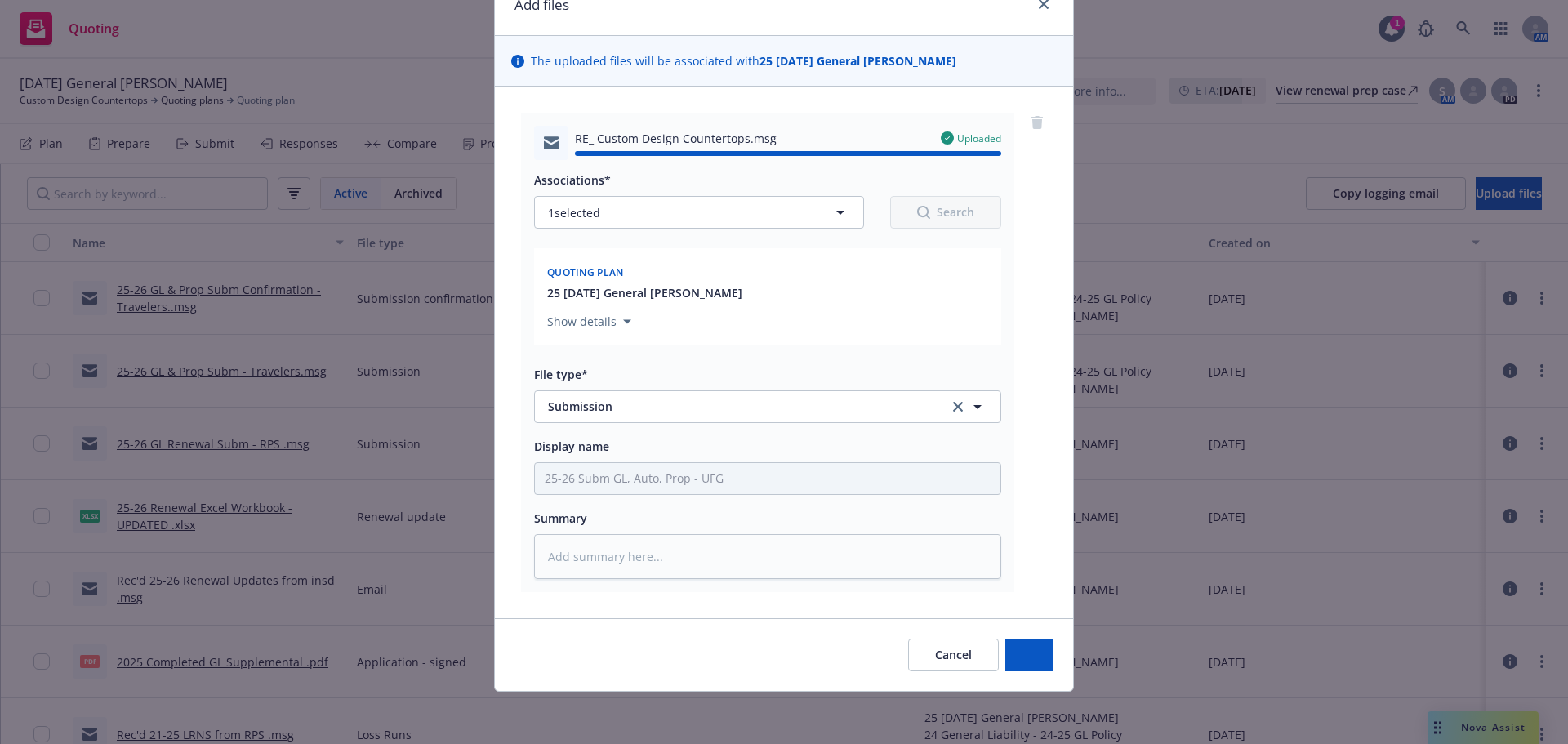
type textarea "x"
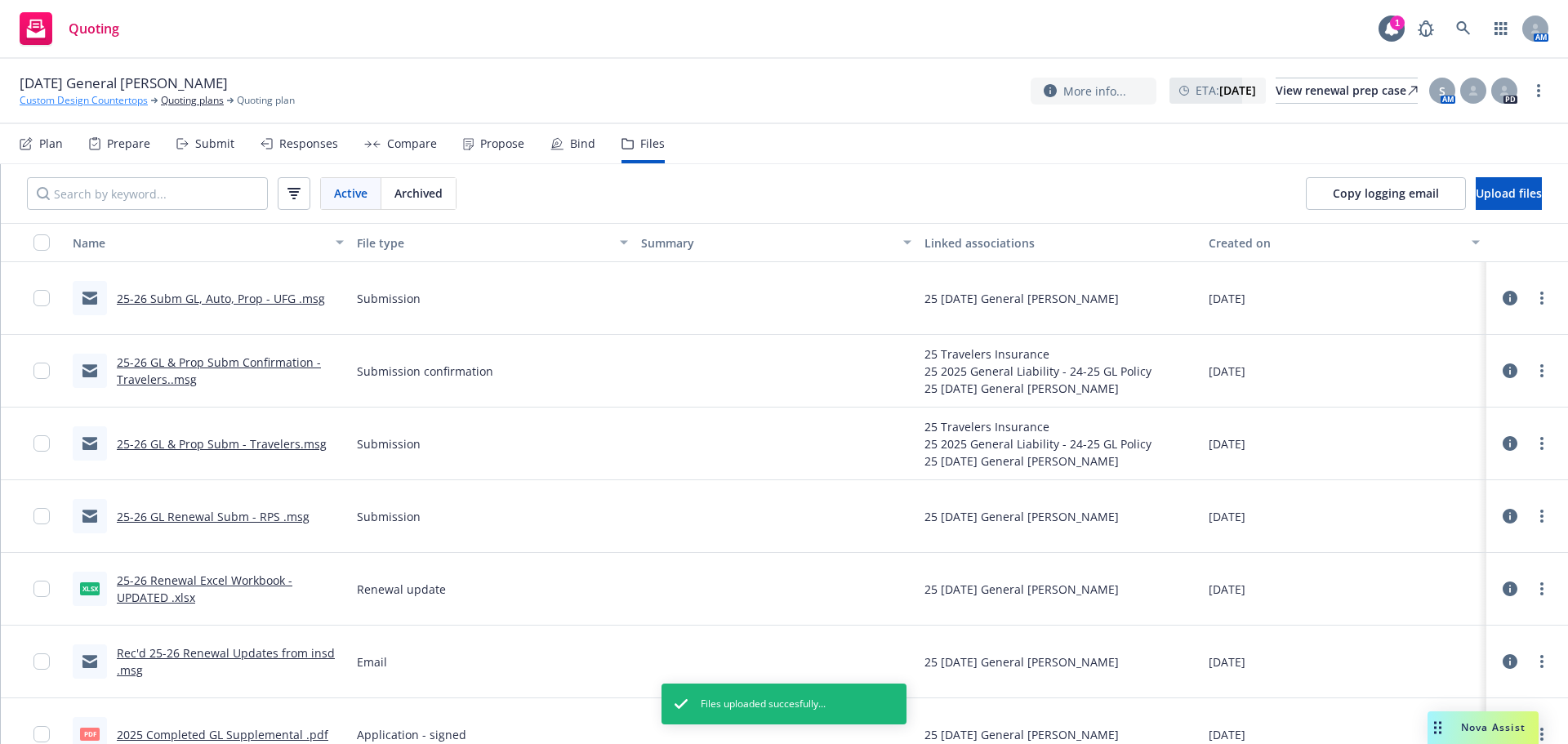
click at [52, 99] on link "Custom Design Countertops" at bounding box center [83, 100] width 128 height 15
